Goal: Information Seeking & Learning: Learn about a topic

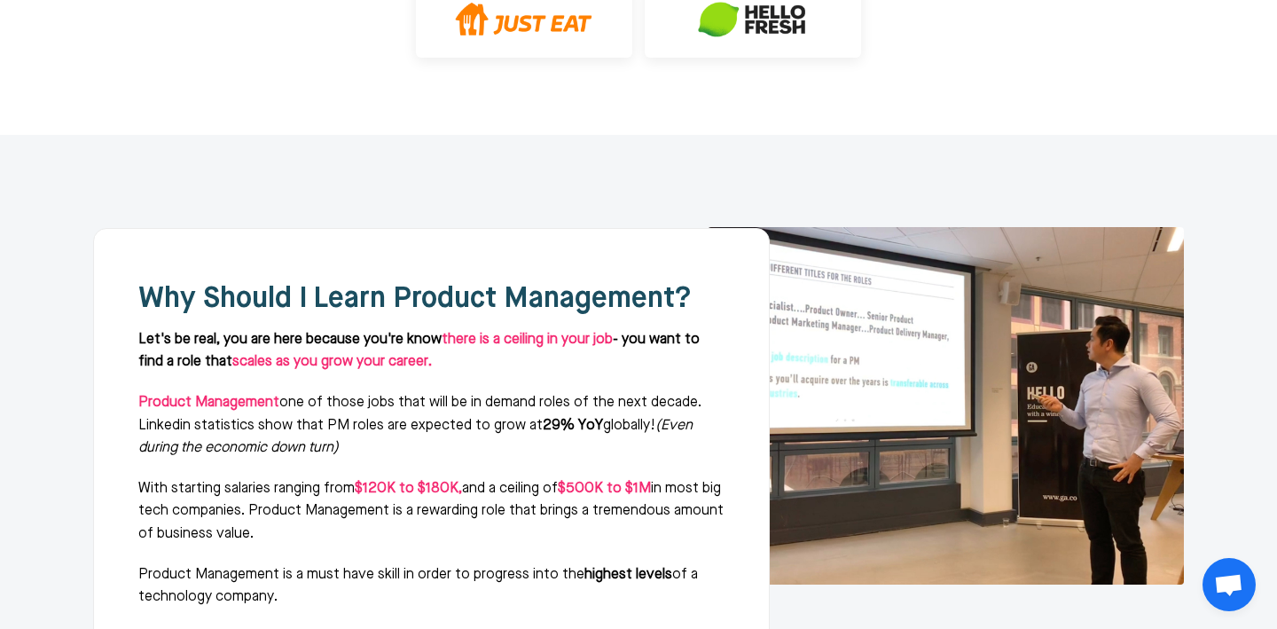
scroll to position [1016, 0]
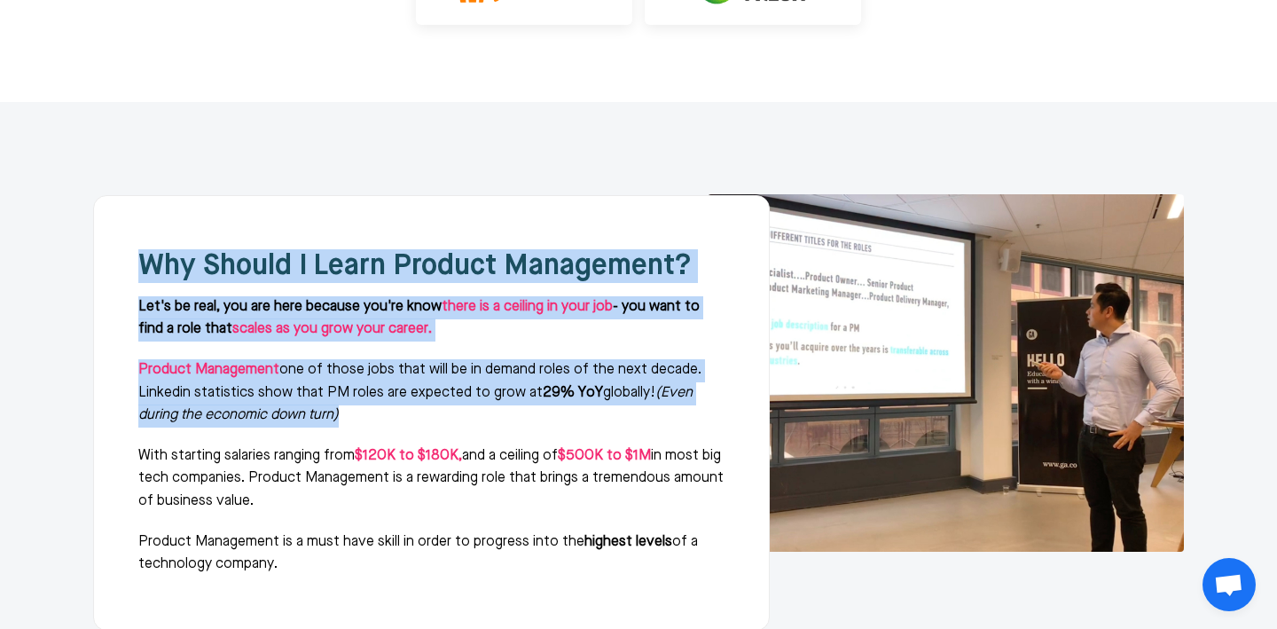
drag, startPoint x: 606, startPoint y: 116, endPoint x: 650, endPoint y: 334, distance: 222.7
click at [650, 334] on div "Why Should I Learn Product Management? Let's be real, you are here because you'…" at bounding box center [431, 412] width 677 height 435
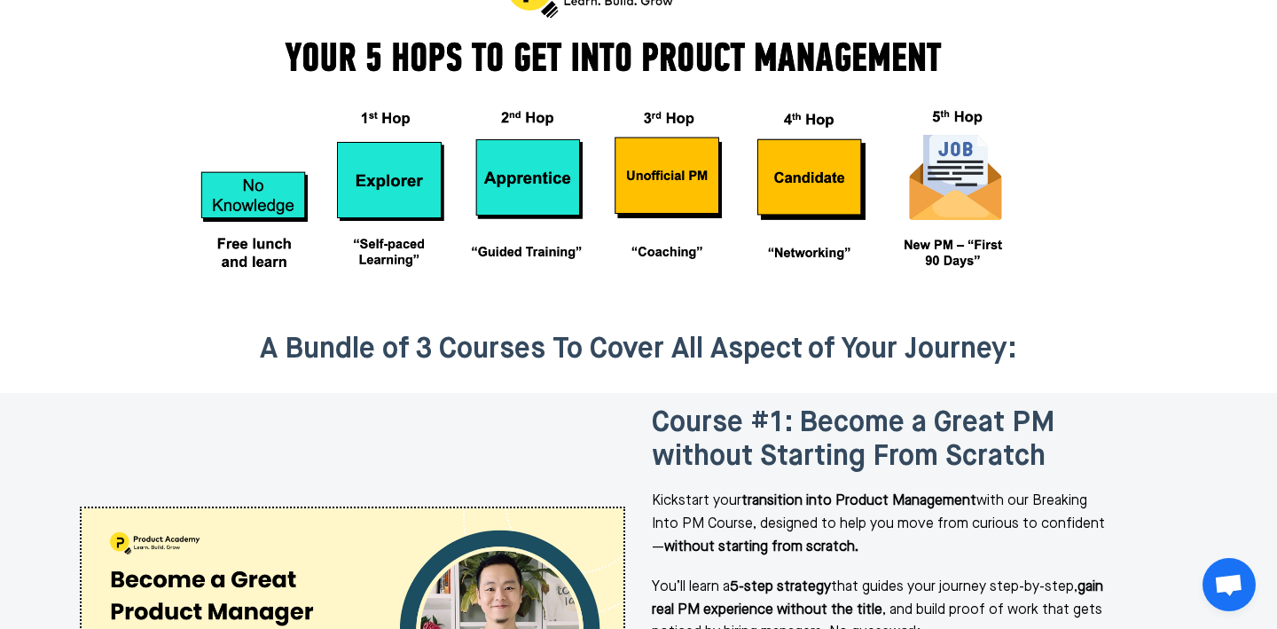
scroll to position [1975, 0]
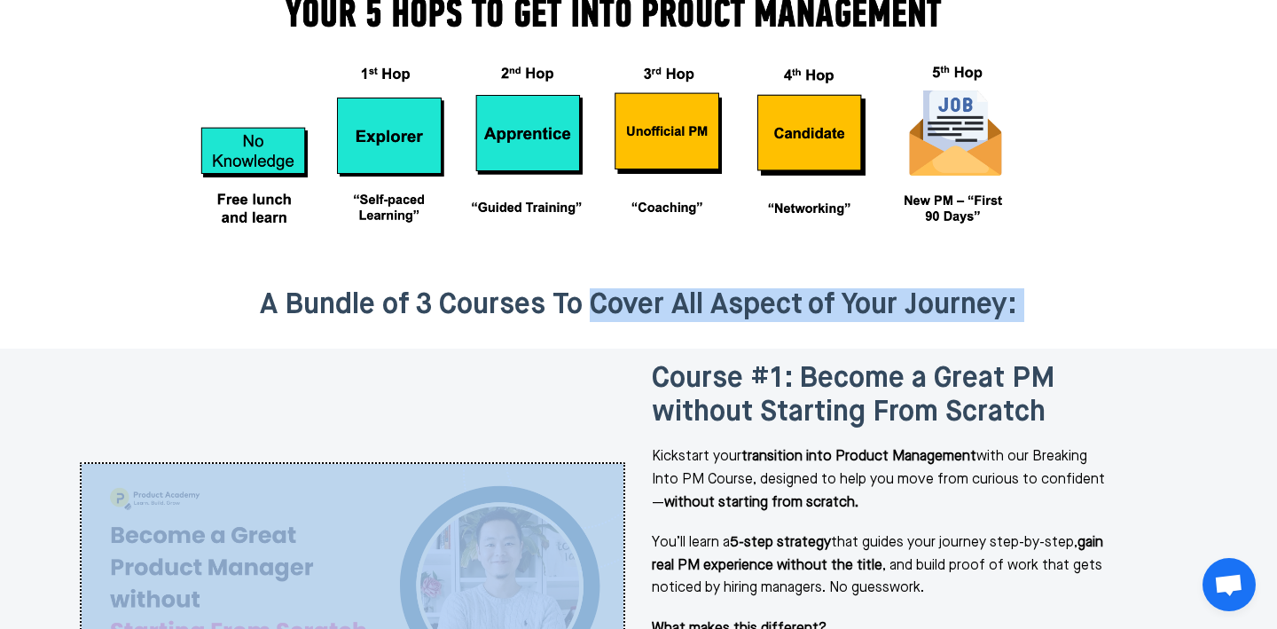
drag, startPoint x: 598, startPoint y: 209, endPoint x: 613, endPoint y: 260, distance: 52.8
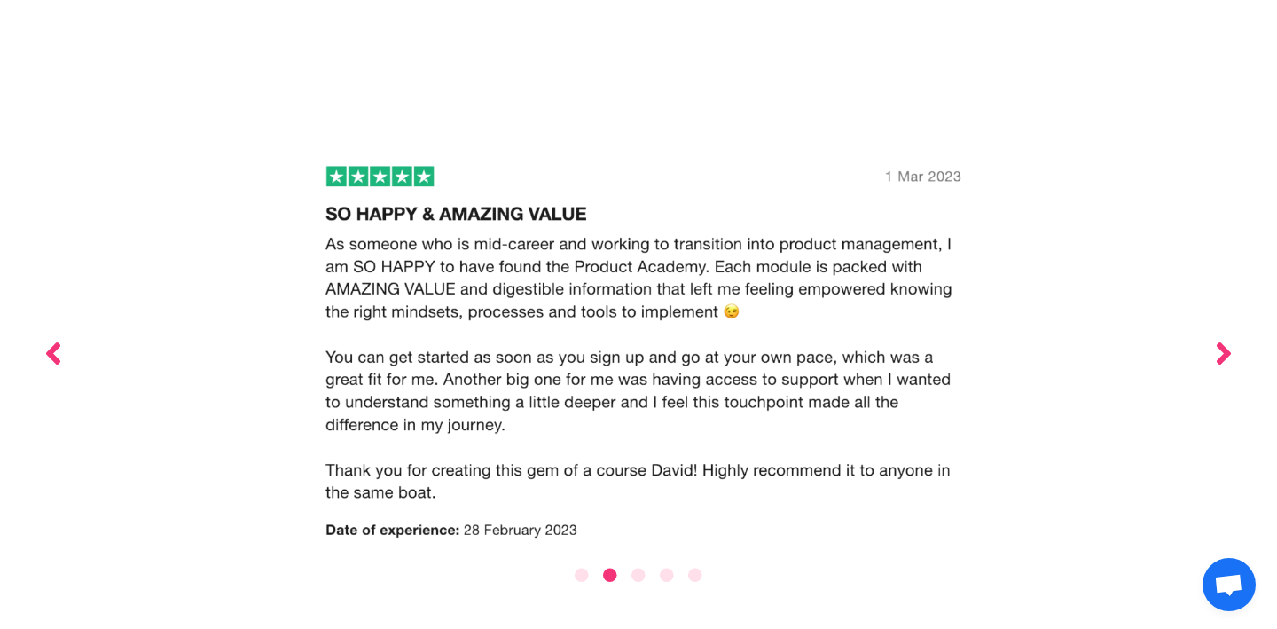
scroll to position [6445, 0]
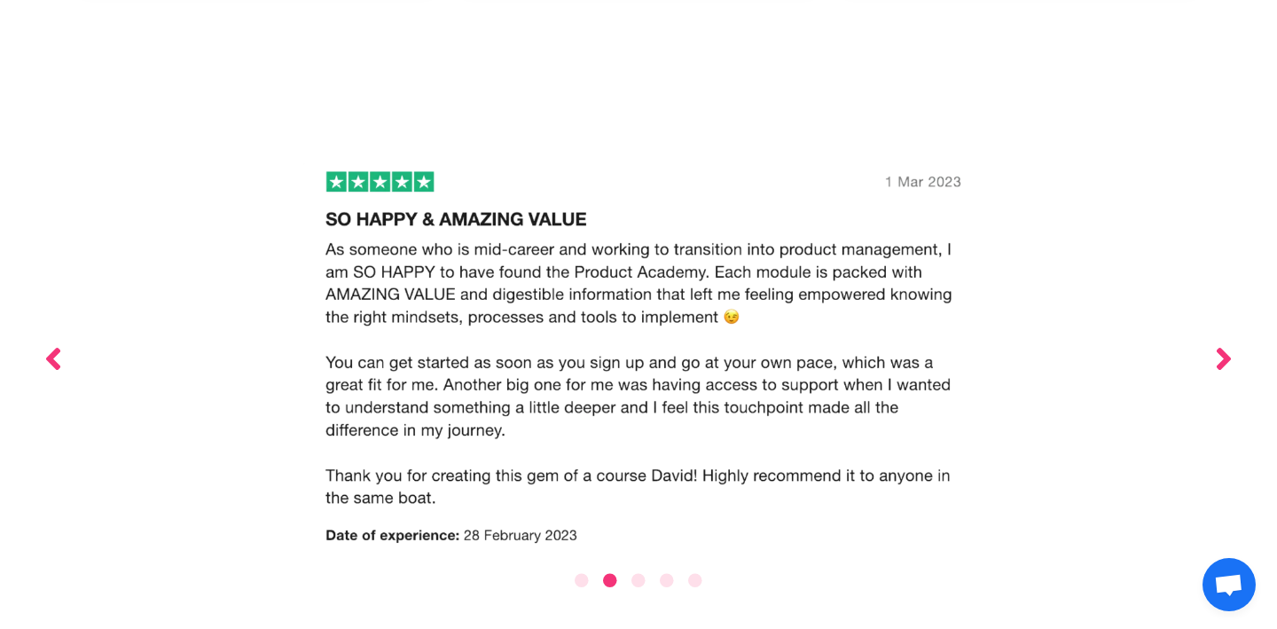
click at [1209, 251] on div at bounding box center [639, 358] width 1144 height 417
click at [1219, 247] on button "Next" at bounding box center [1224, 358] width 18 height 417
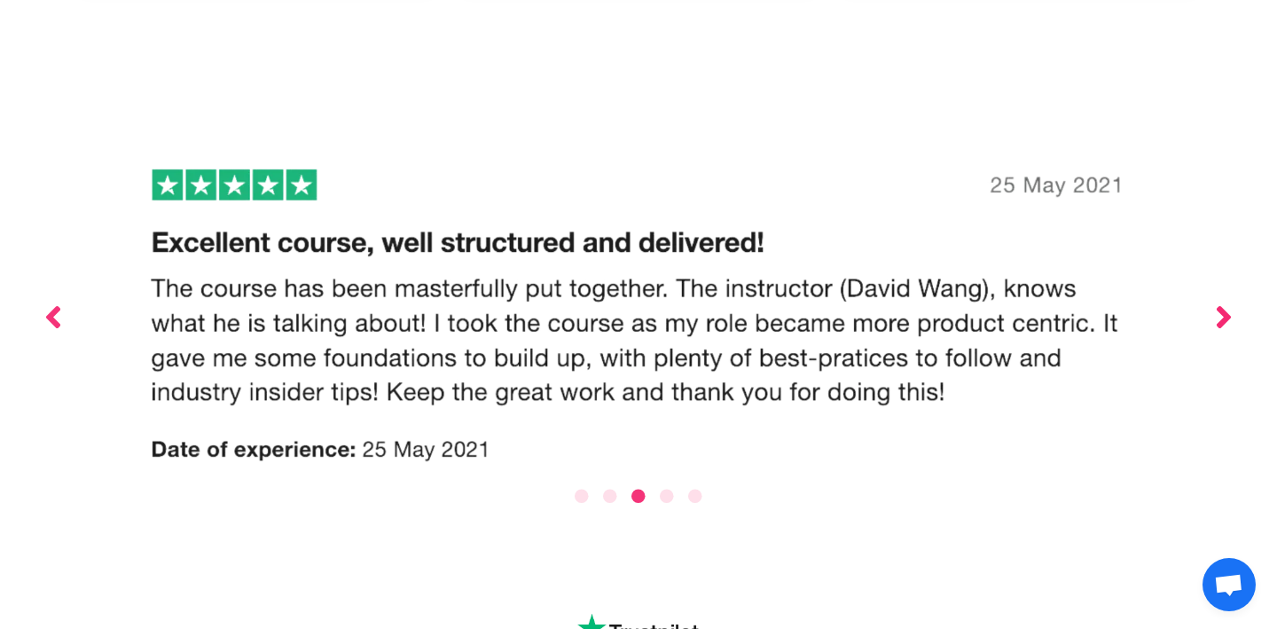
click at [1219, 247] on button "Next" at bounding box center [1224, 316] width 18 height 333
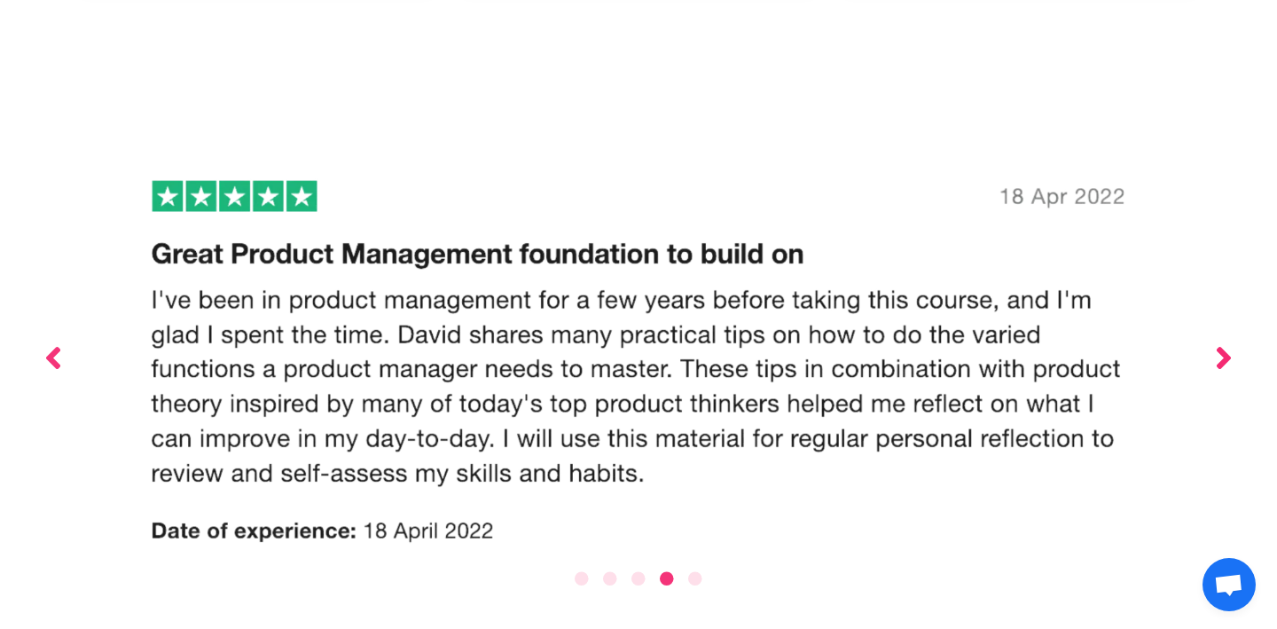
click at [1219, 247] on button "Next" at bounding box center [1224, 357] width 18 height 415
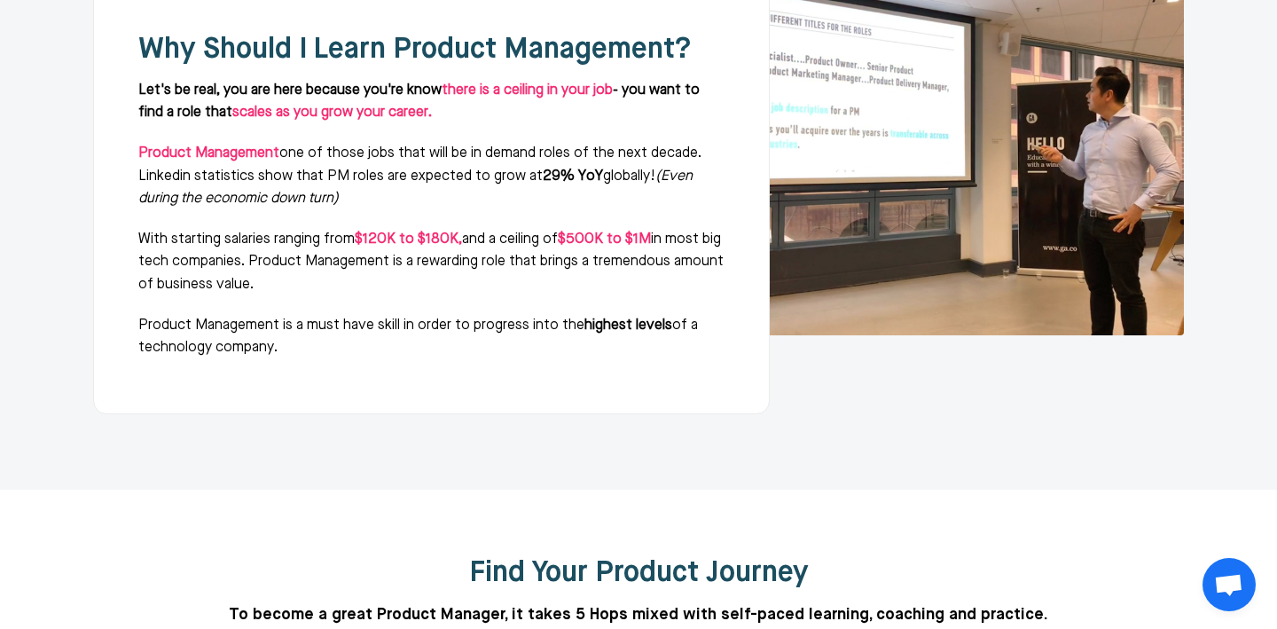
scroll to position [0, 0]
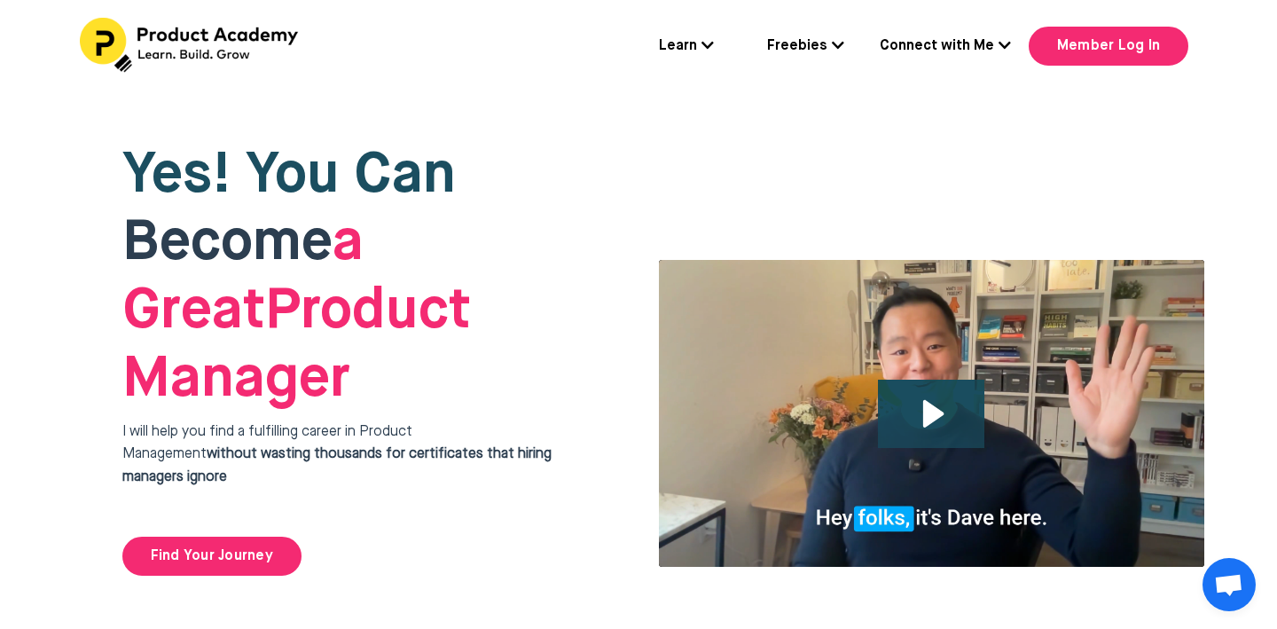
click at [656, 100] on div "Yes! You Can Become a Great Product Manager I will help you find a fulfilling c…" at bounding box center [646, 359] width 1144 height 532
